Goal: Register for event/course

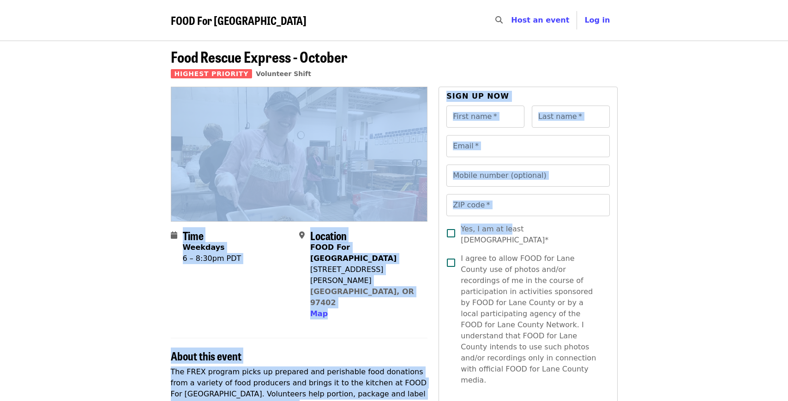
drag, startPoint x: 504, startPoint y: 242, endPoint x: 518, endPoint y: 74, distance: 169.0
